Goal: Transaction & Acquisition: Purchase product/service

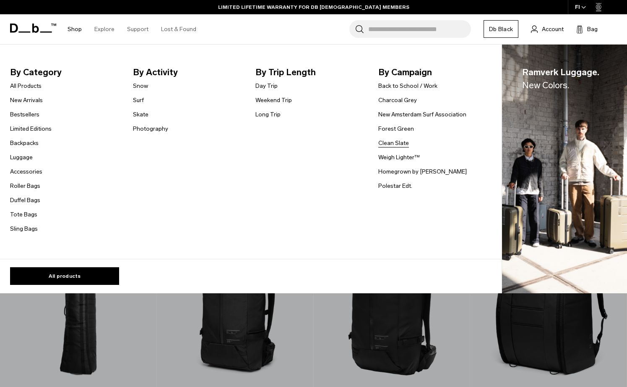
click at [394, 144] on link "Clean Slate" at bounding box center [394, 143] width 31 height 9
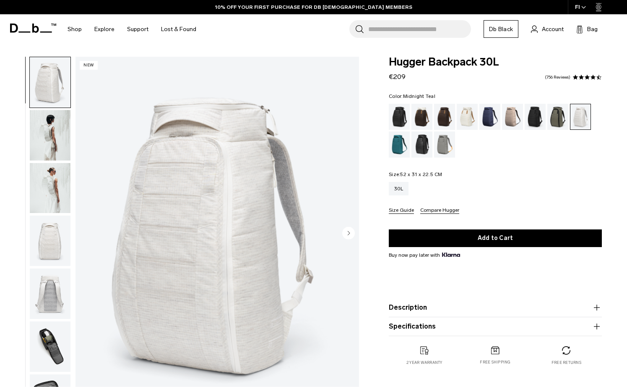
click at [401, 146] on div "Midnight Teal" at bounding box center [399, 144] width 21 height 26
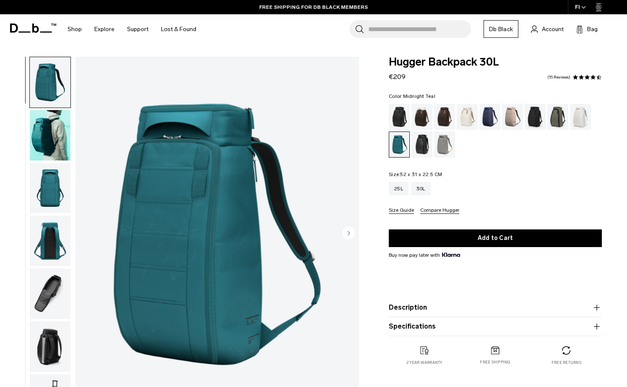
click at [31, 30] on icon at bounding box center [33, 28] width 46 height 9
